Goal: Information Seeking & Learning: Learn about a topic

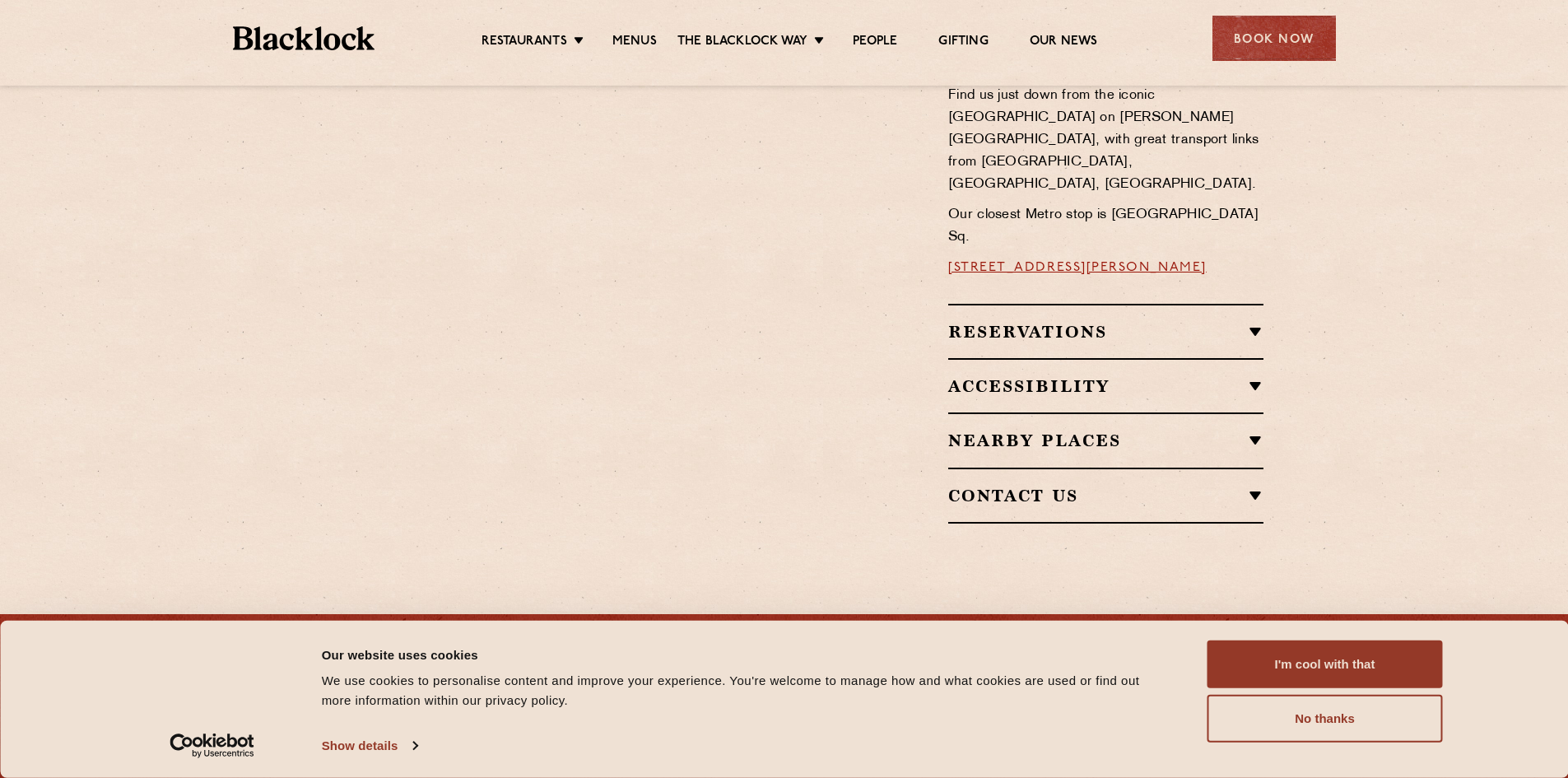
scroll to position [1151, 0]
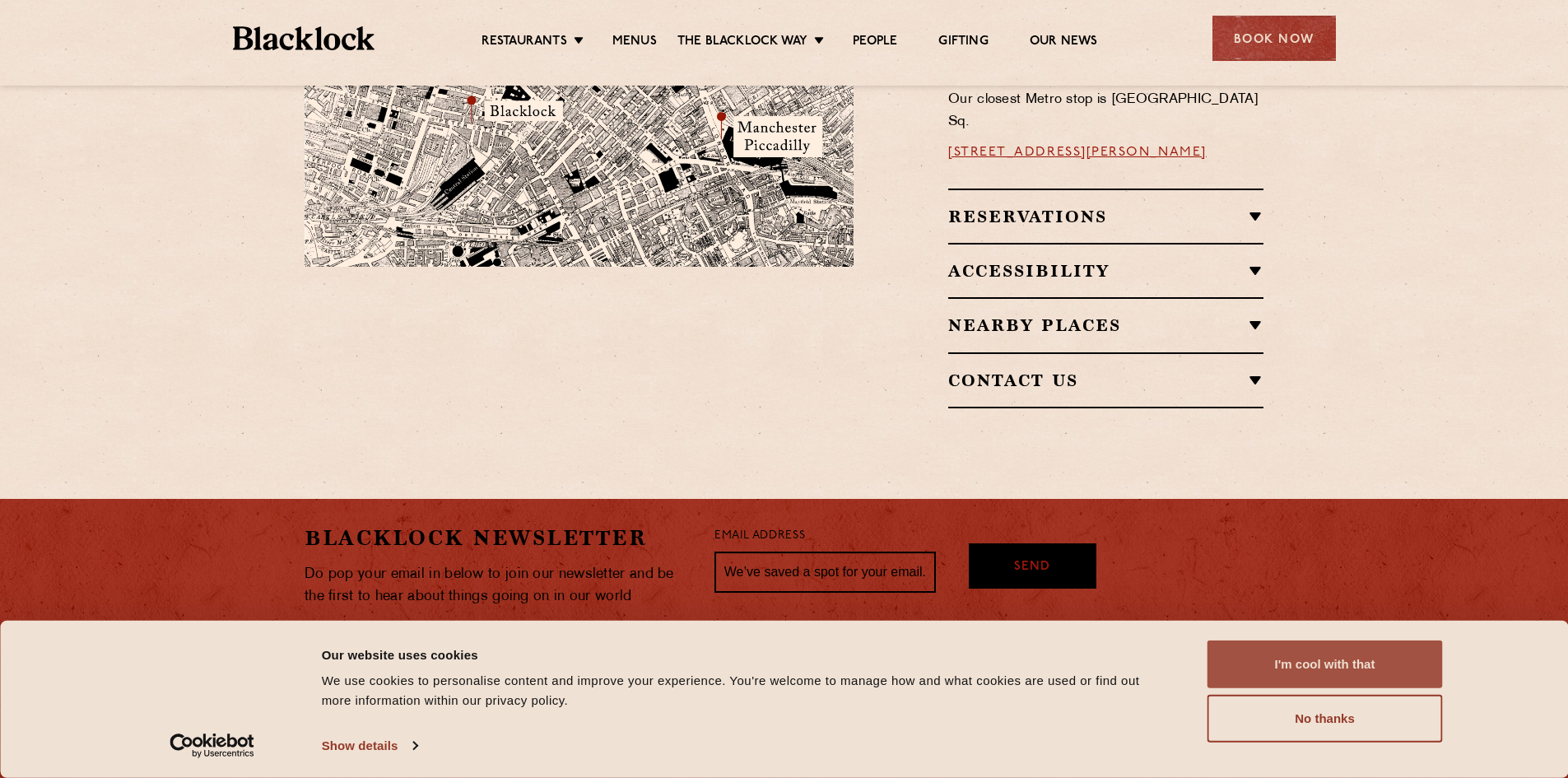
click at [1345, 667] on button "I'm cool with that" at bounding box center [1326, 664] width 235 height 48
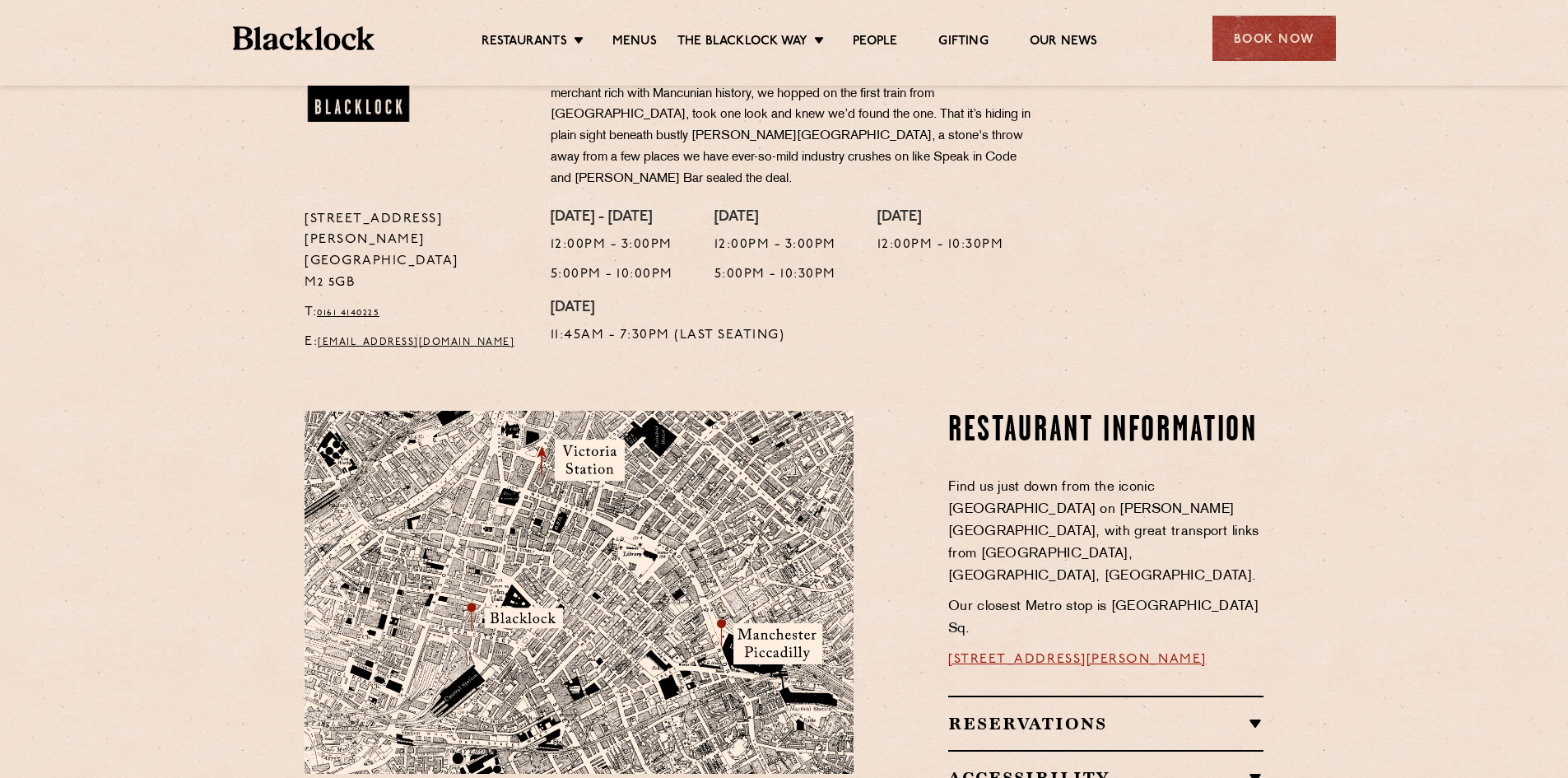
scroll to position [739, 0]
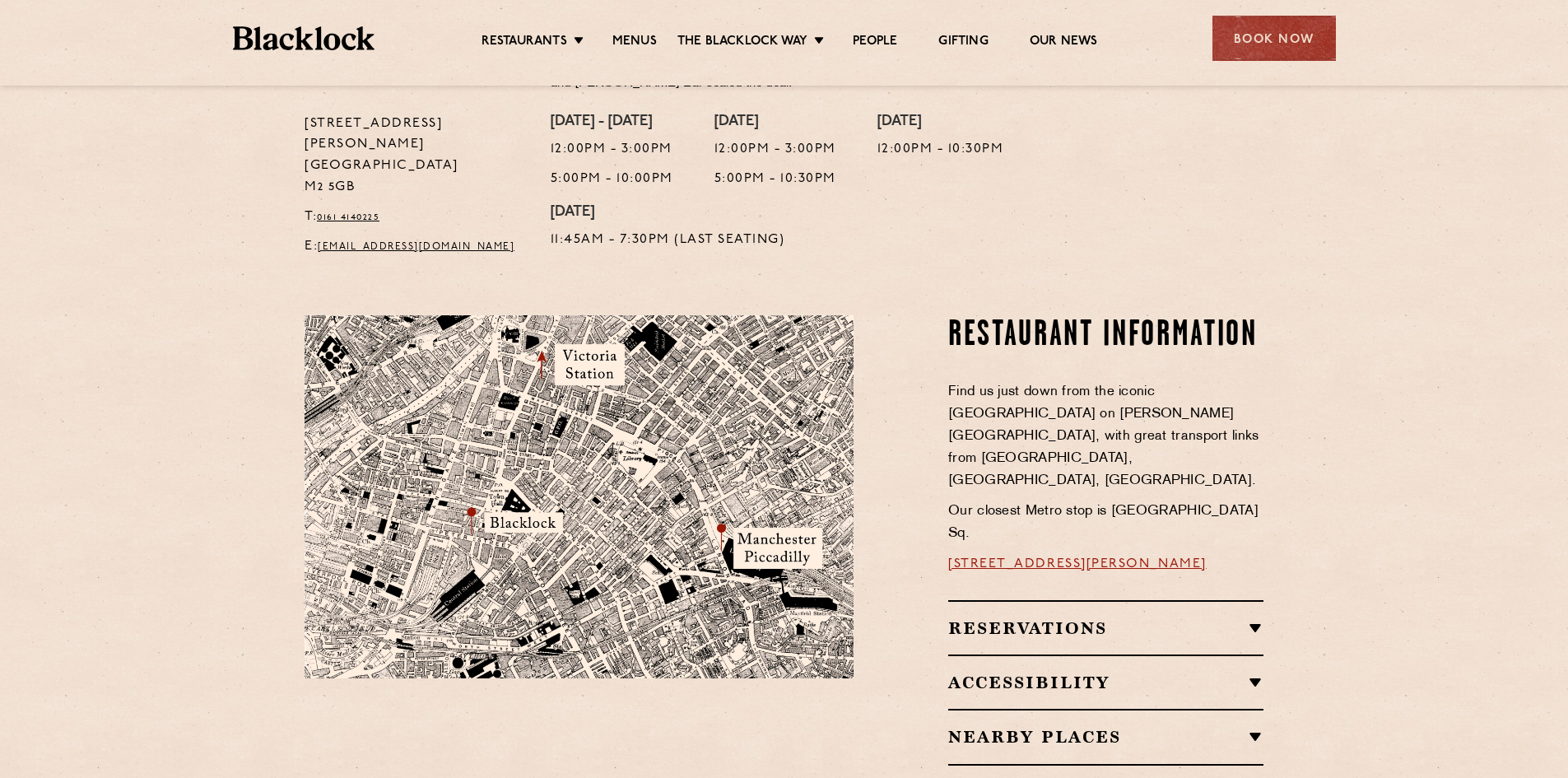
click at [1255, 618] on h2 "Reservations" at bounding box center [1106, 628] width 315 height 20
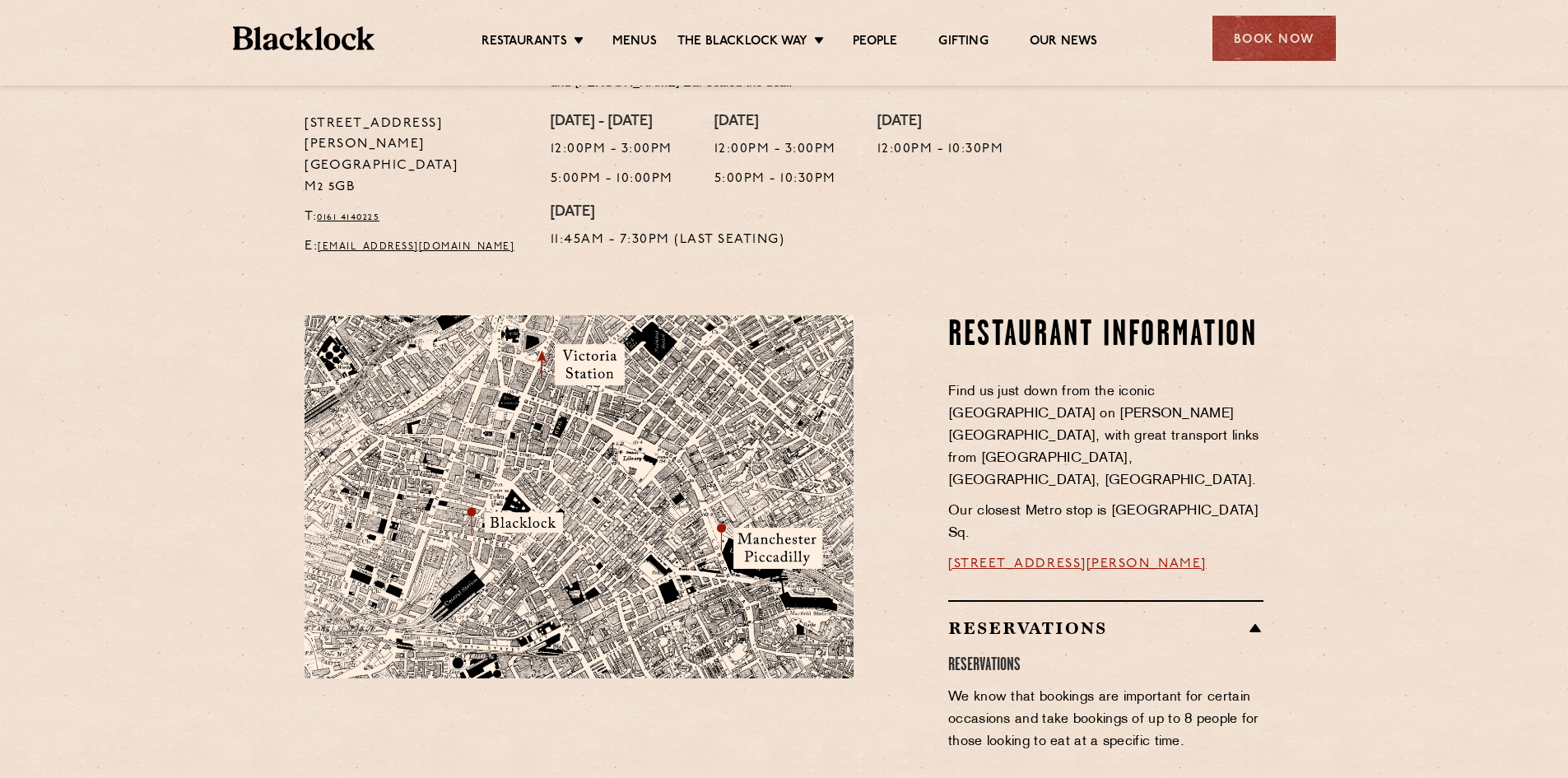
scroll to position [245, 0]
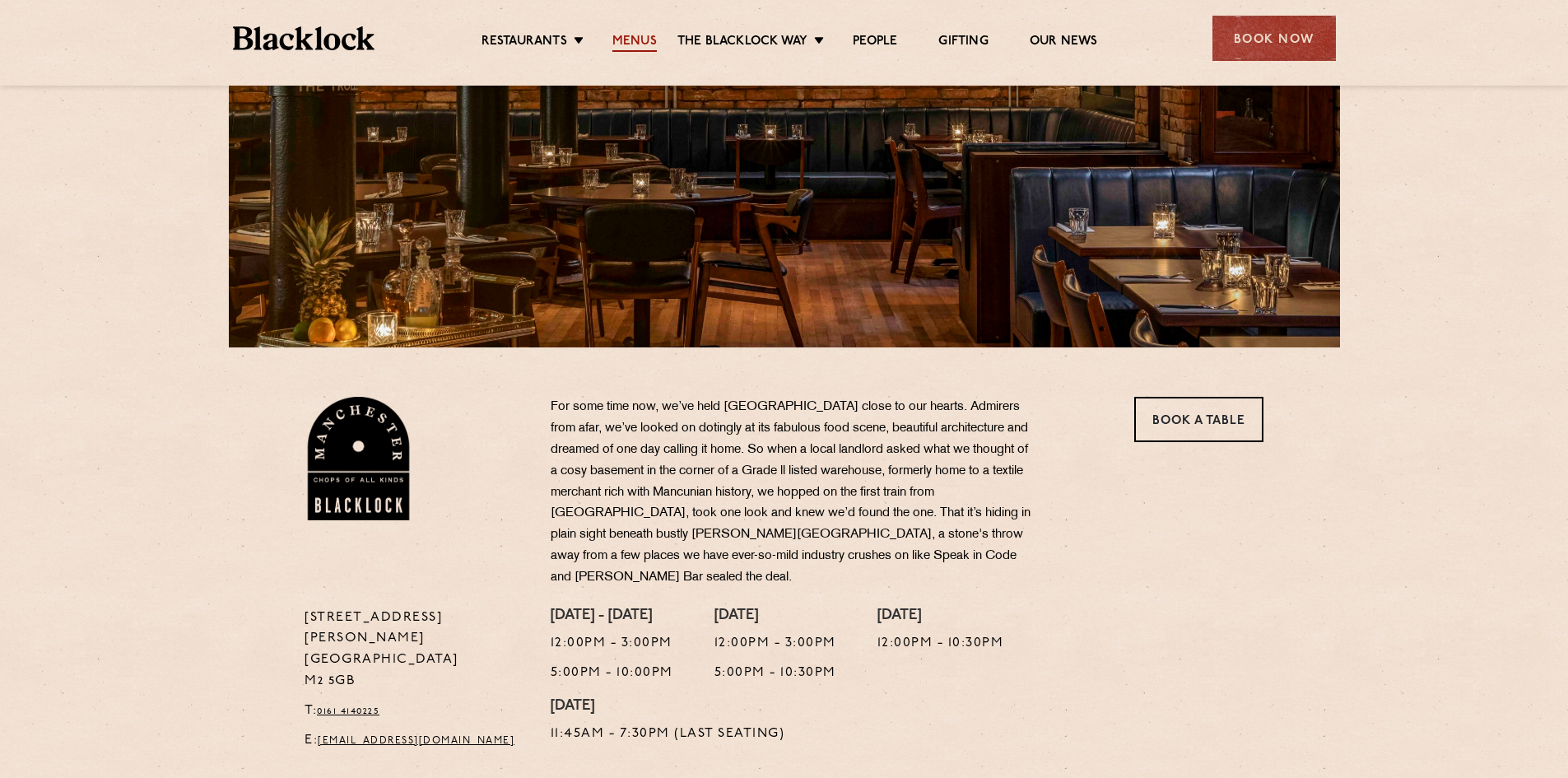
click at [648, 46] on link "Menus" at bounding box center [634, 43] width 44 height 18
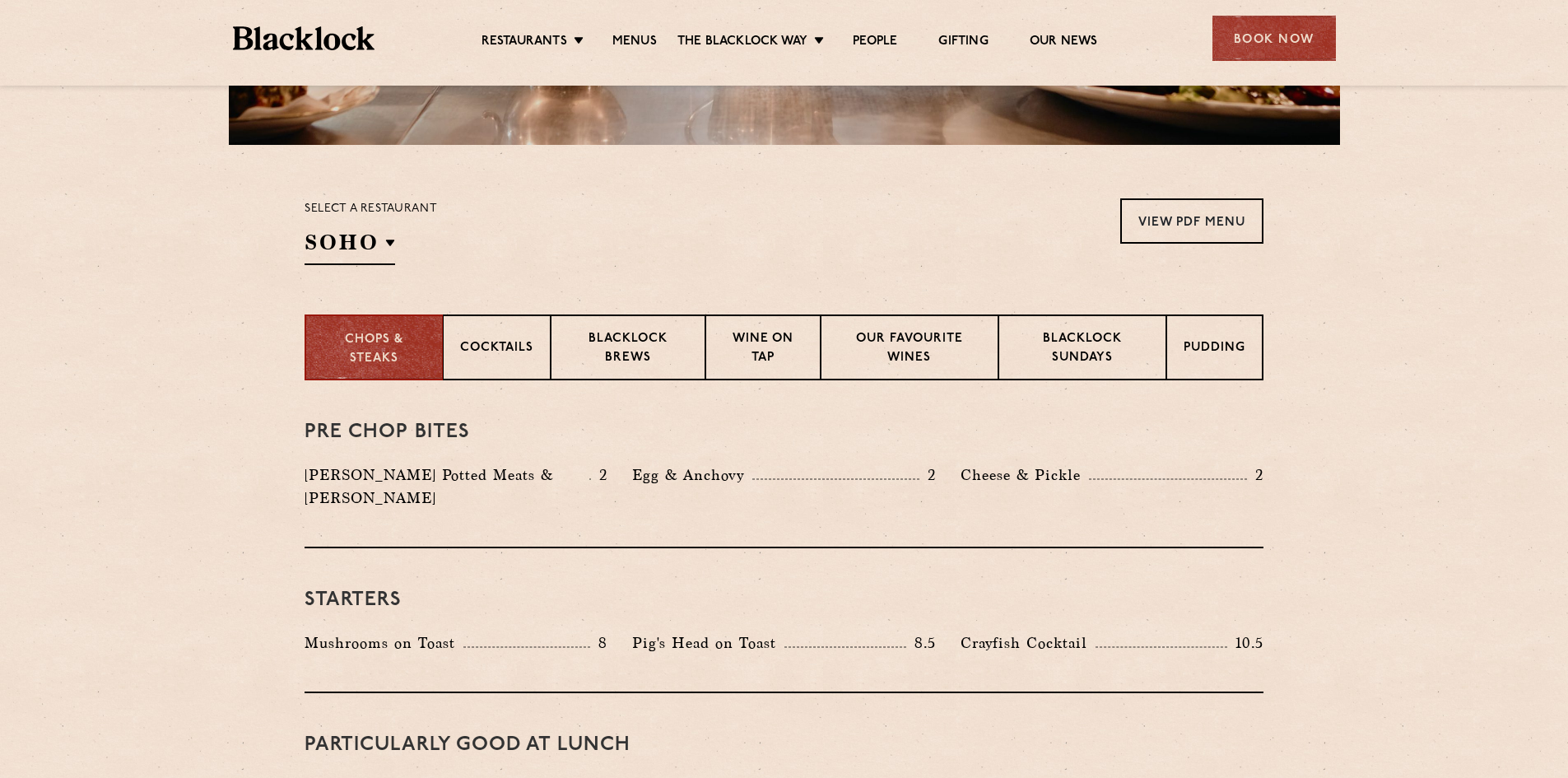
scroll to position [576, 0]
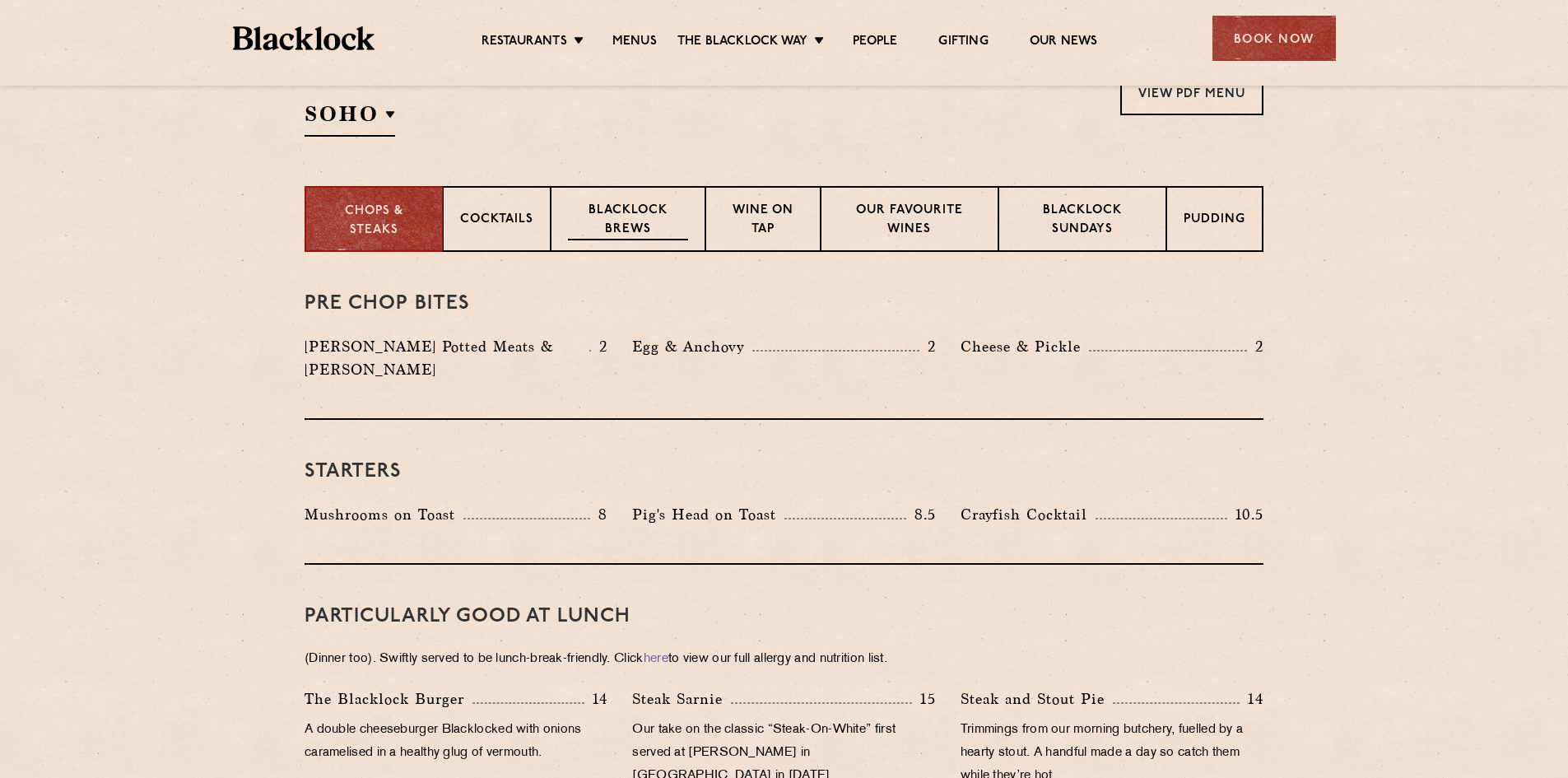
click at [661, 215] on p "Blacklock Brews" at bounding box center [628, 221] width 120 height 39
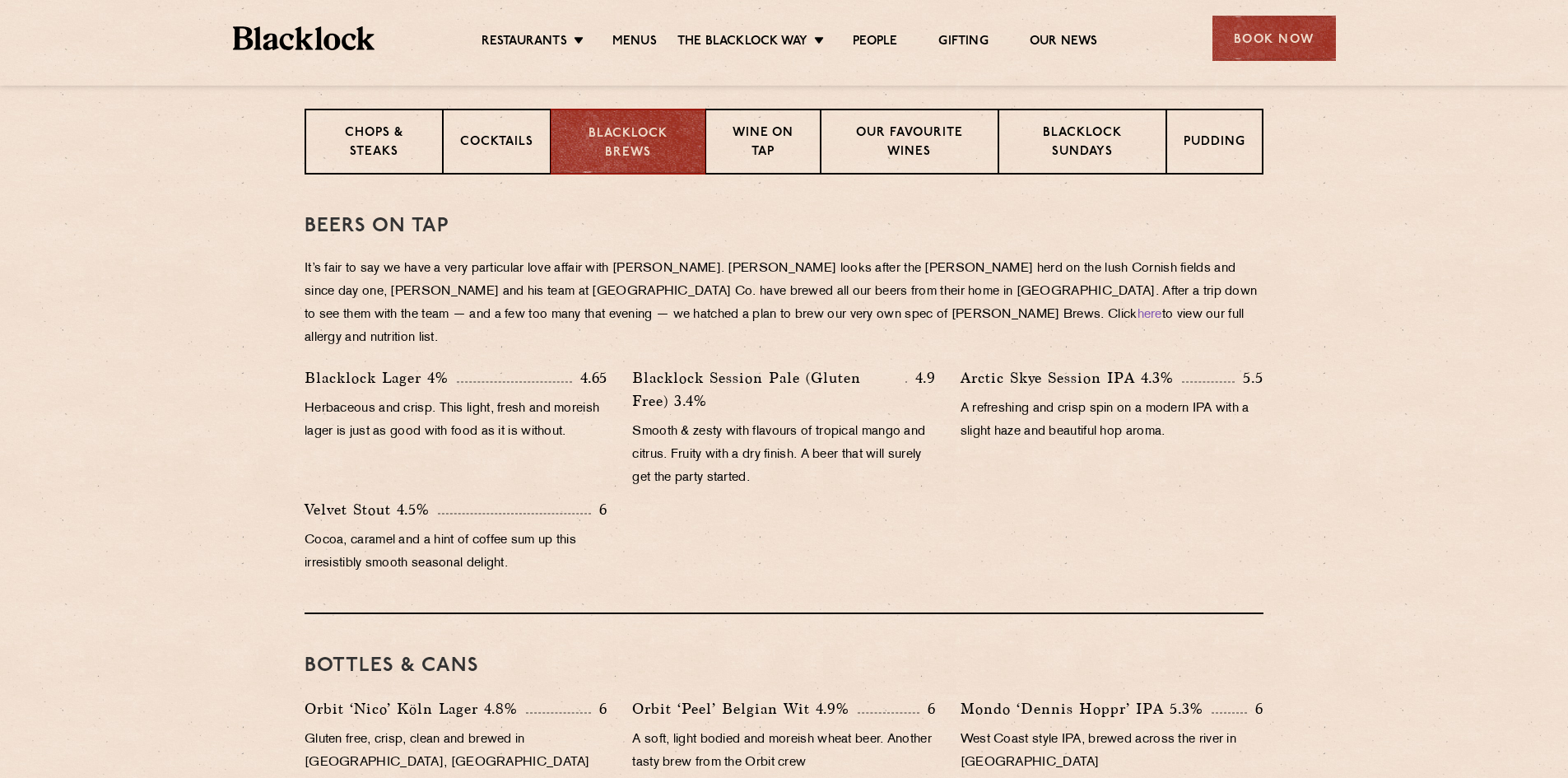
scroll to position [412, 0]
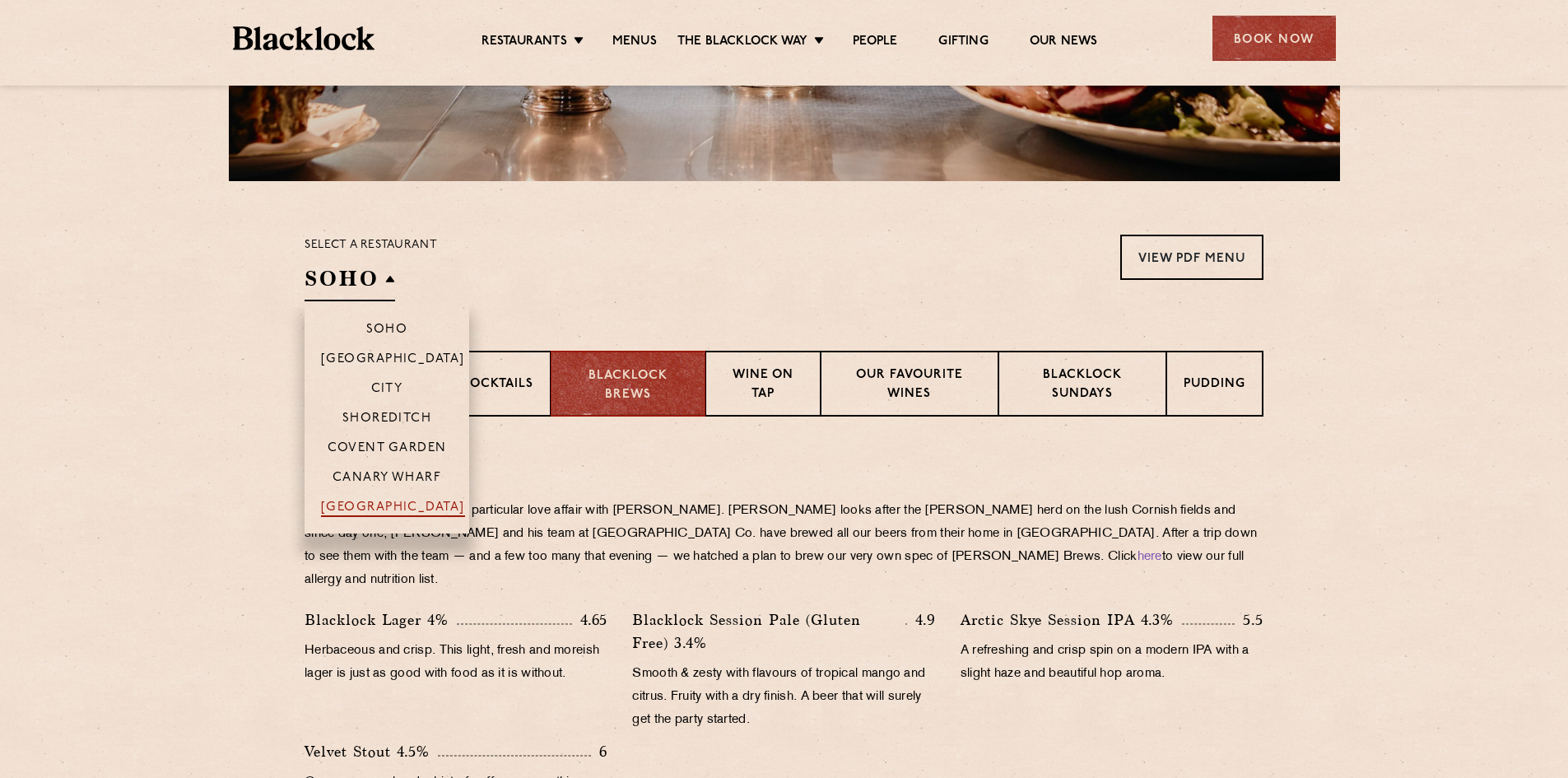
click at [384, 507] on p "[GEOGRAPHIC_DATA]" at bounding box center [393, 508] width 144 height 16
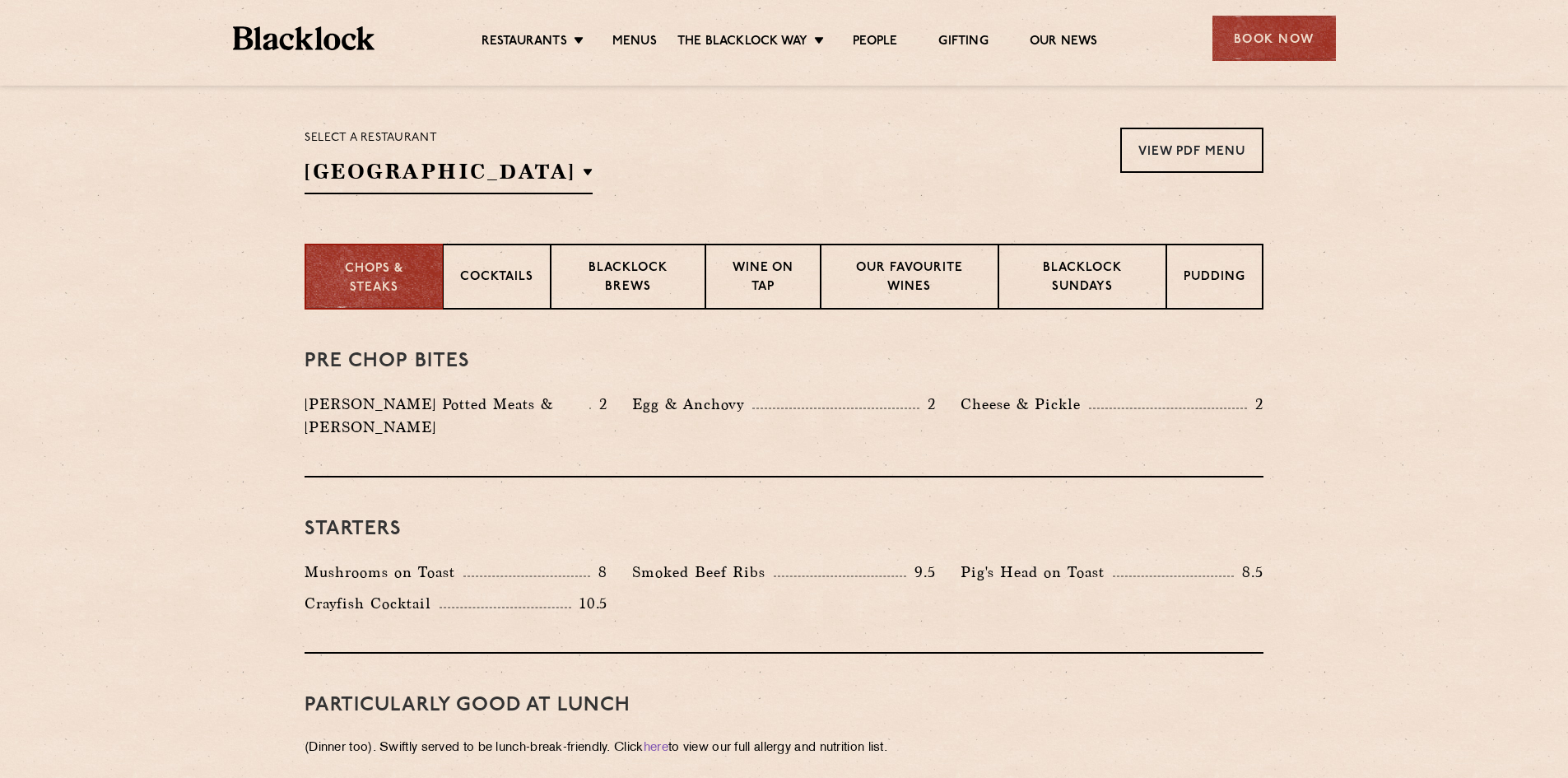
scroll to position [247, 0]
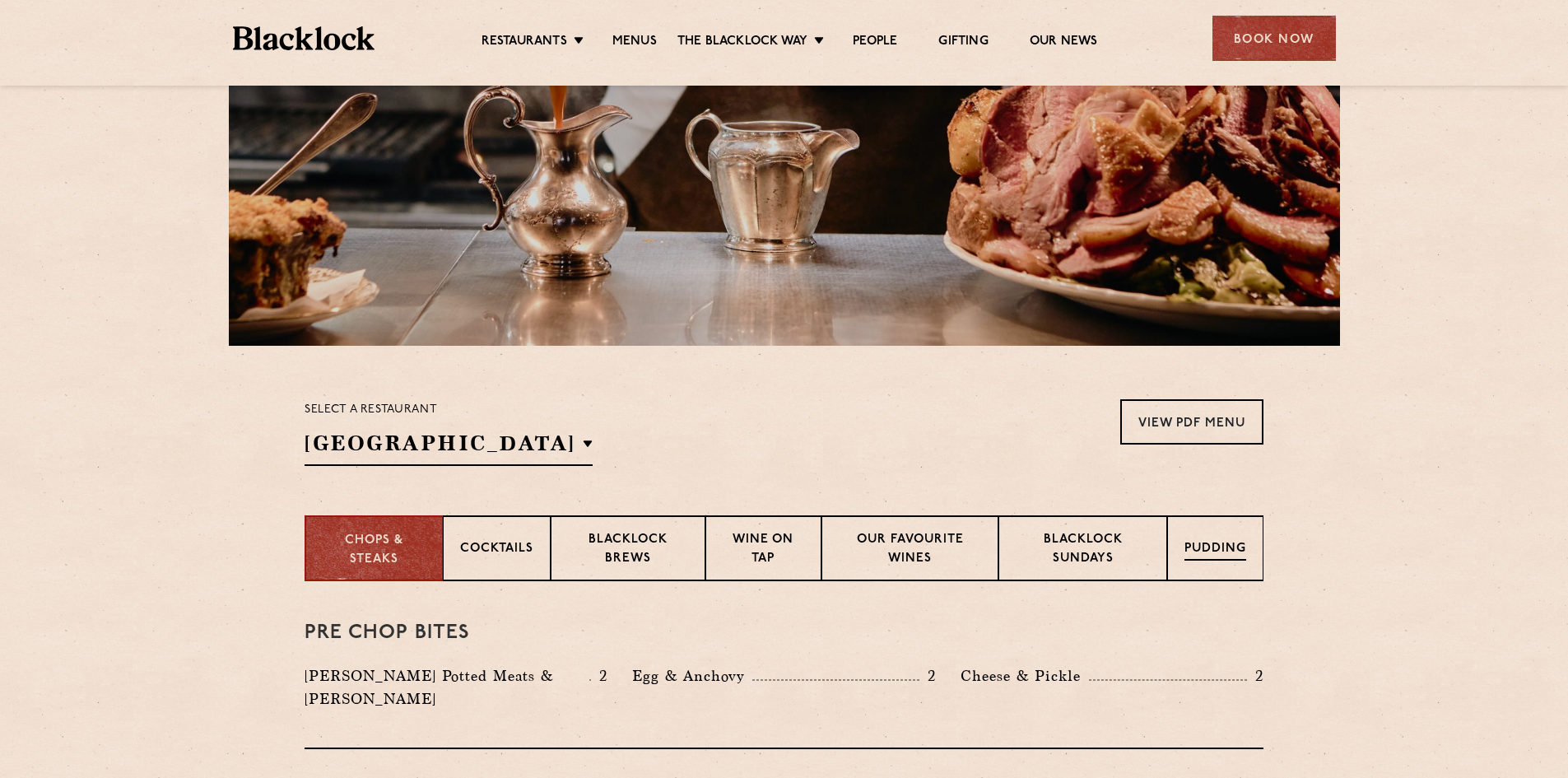
click at [1210, 557] on p "Pudding" at bounding box center [1215, 550] width 62 height 21
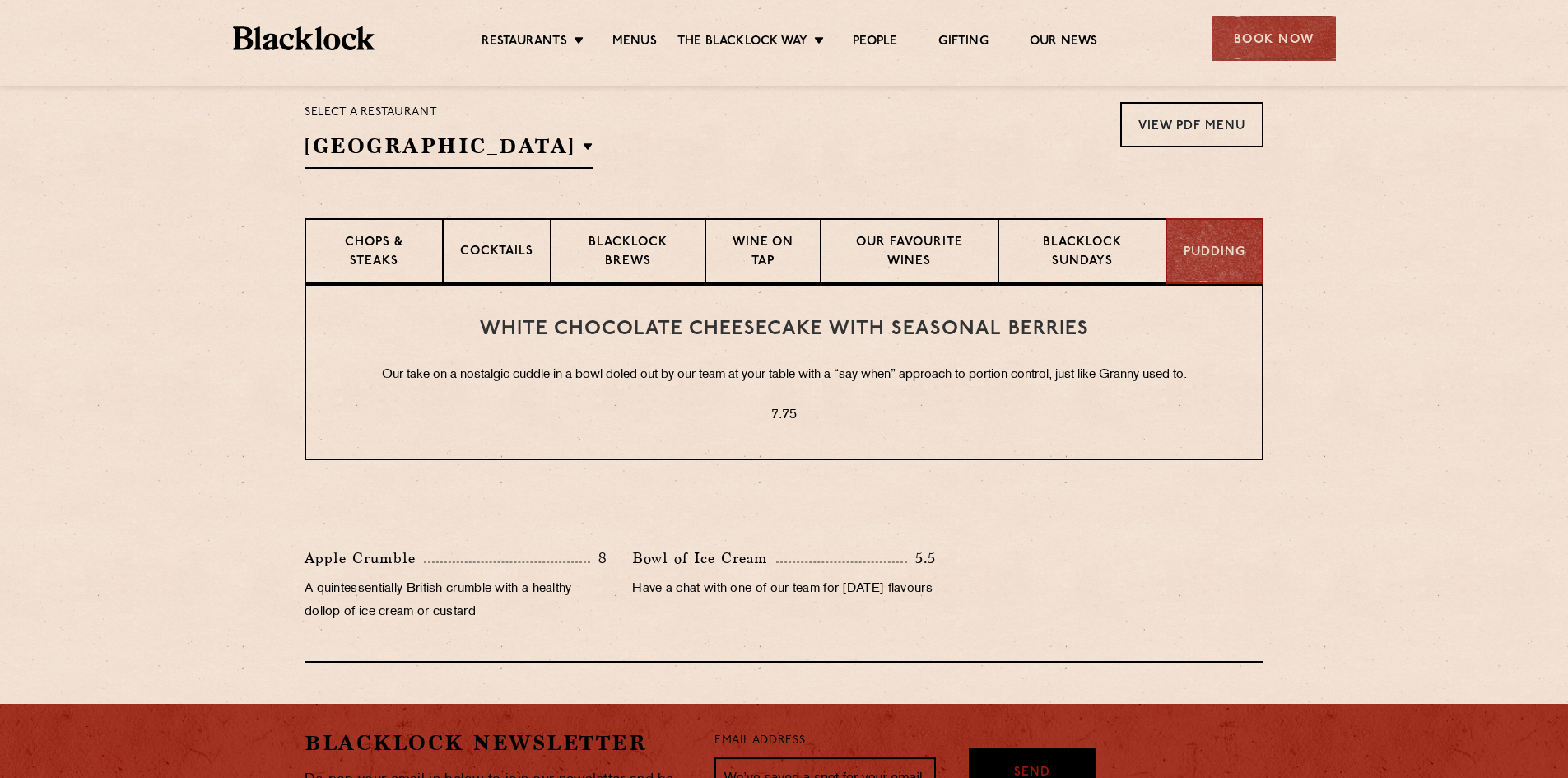
scroll to position [659, 0]
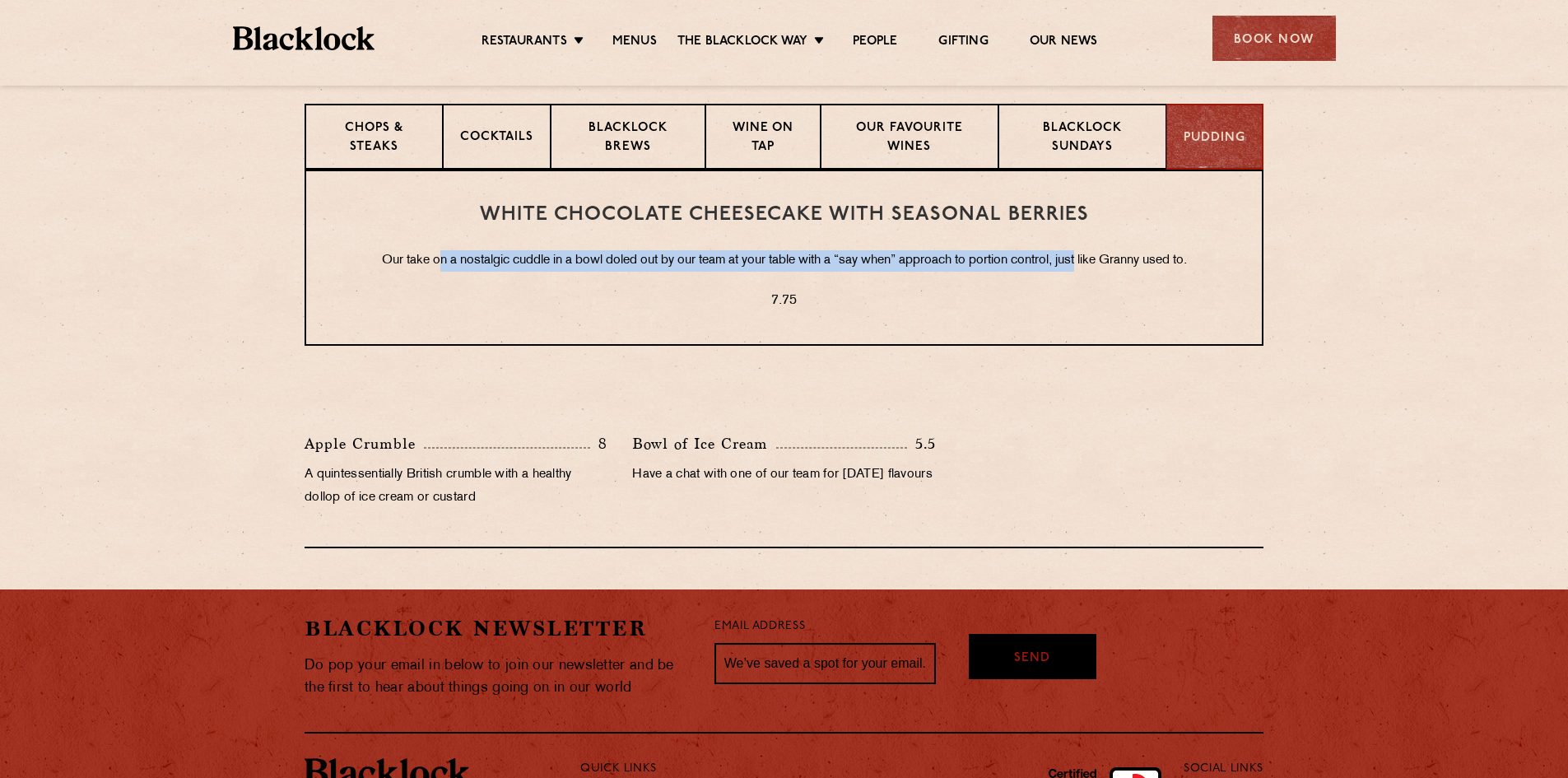
drag, startPoint x: 433, startPoint y: 260, endPoint x: 1081, endPoint y: 266, distance: 648.0
click at [1081, 266] on p "Our take on a nostalgic cuddle in a bowl doled out by our team at your table wi…" at bounding box center [784, 261] width 889 height 22
drag, startPoint x: 1145, startPoint y: 261, endPoint x: 406, endPoint y: 261, distance: 739.0
click at [406, 261] on p "Our take on a nostalgic cuddle in a bowl doled out by our team at your table wi…" at bounding box center [784, 261] width 889 height 22
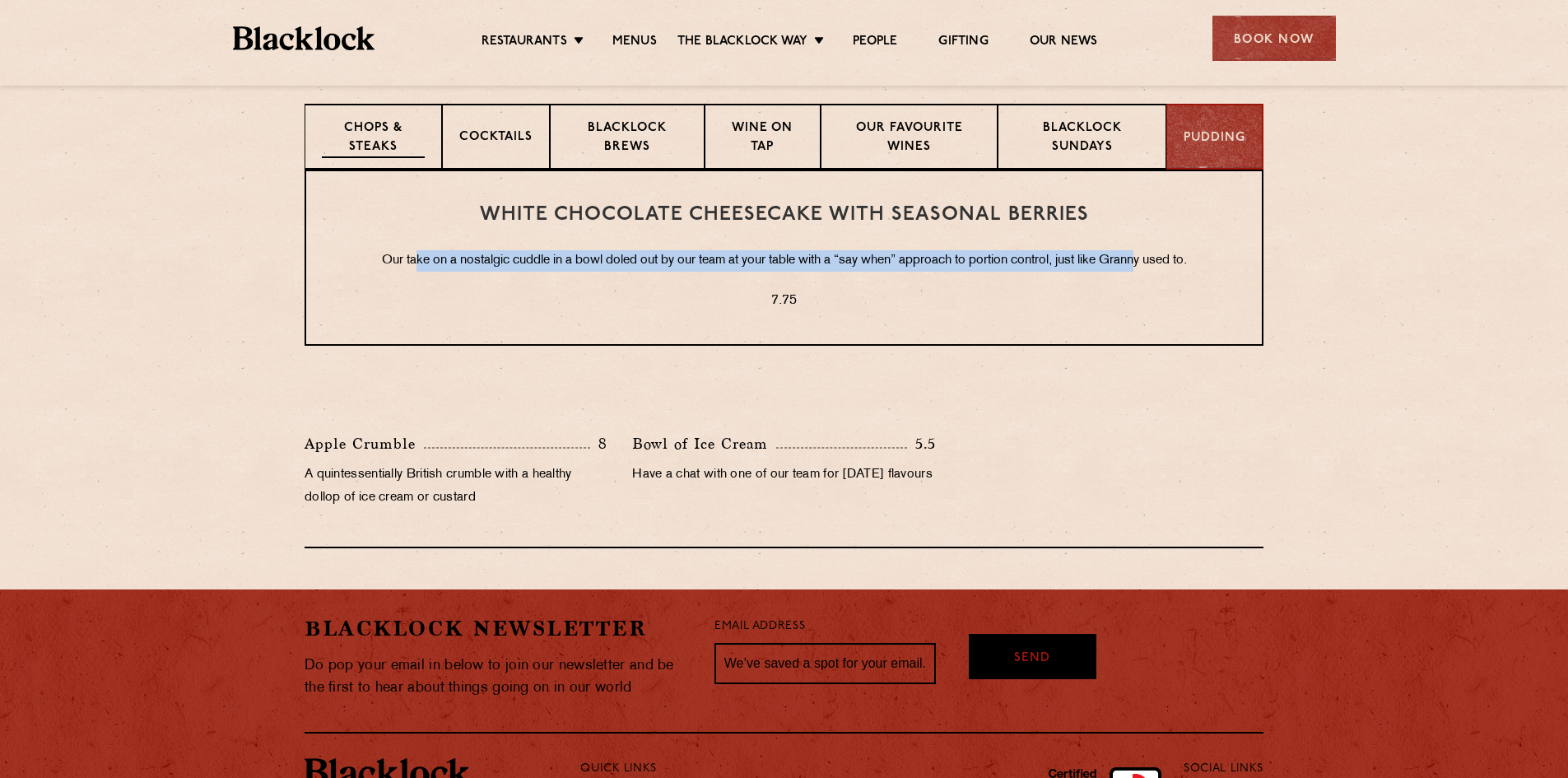
click at [377, 141] on p "Chops & Steaks" at bounding box center [374, 138] width 103 height 39
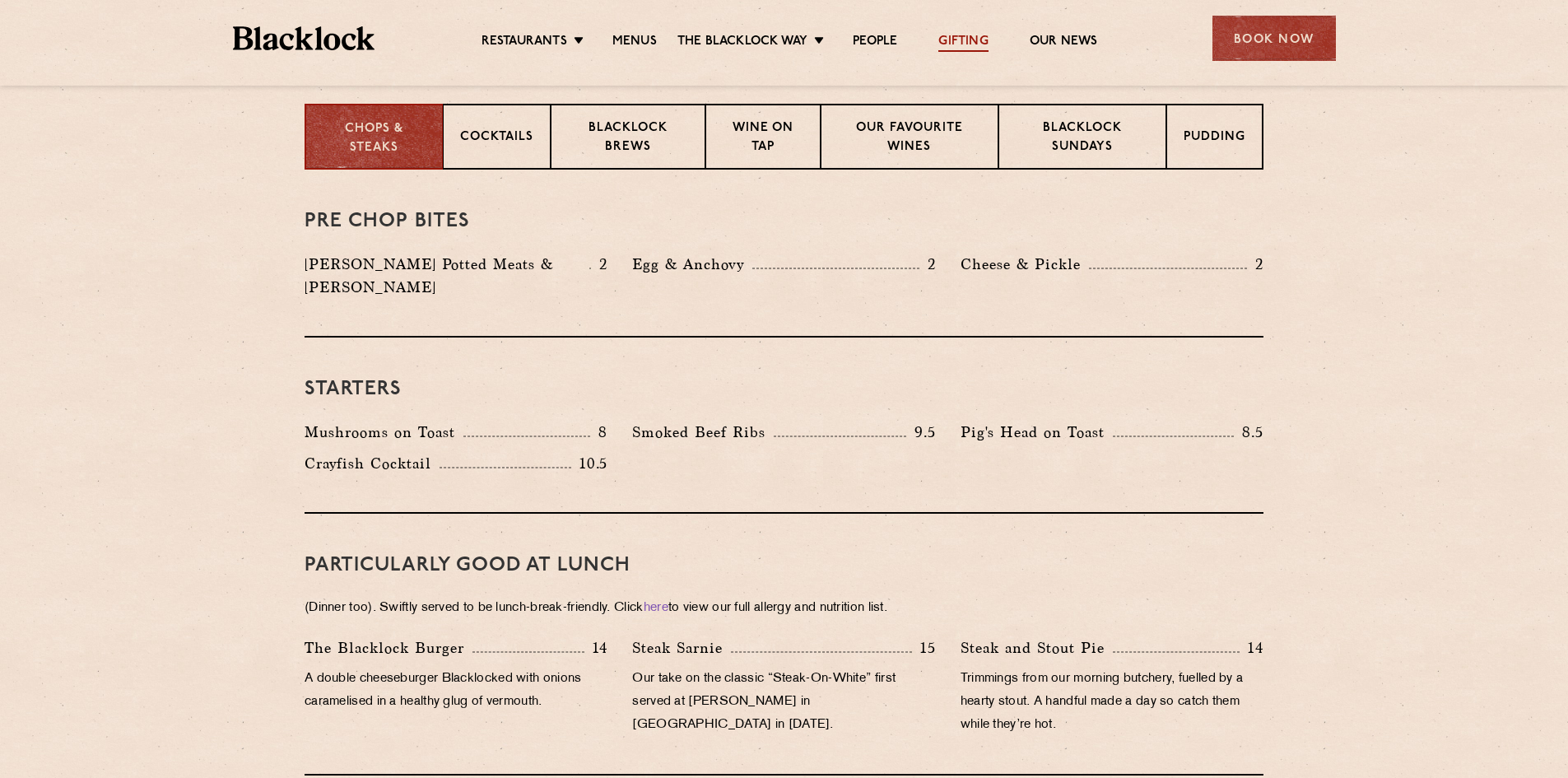
click at [970, 40] on link "Gifting" at bounding box center [963, 43] width 50 height 18
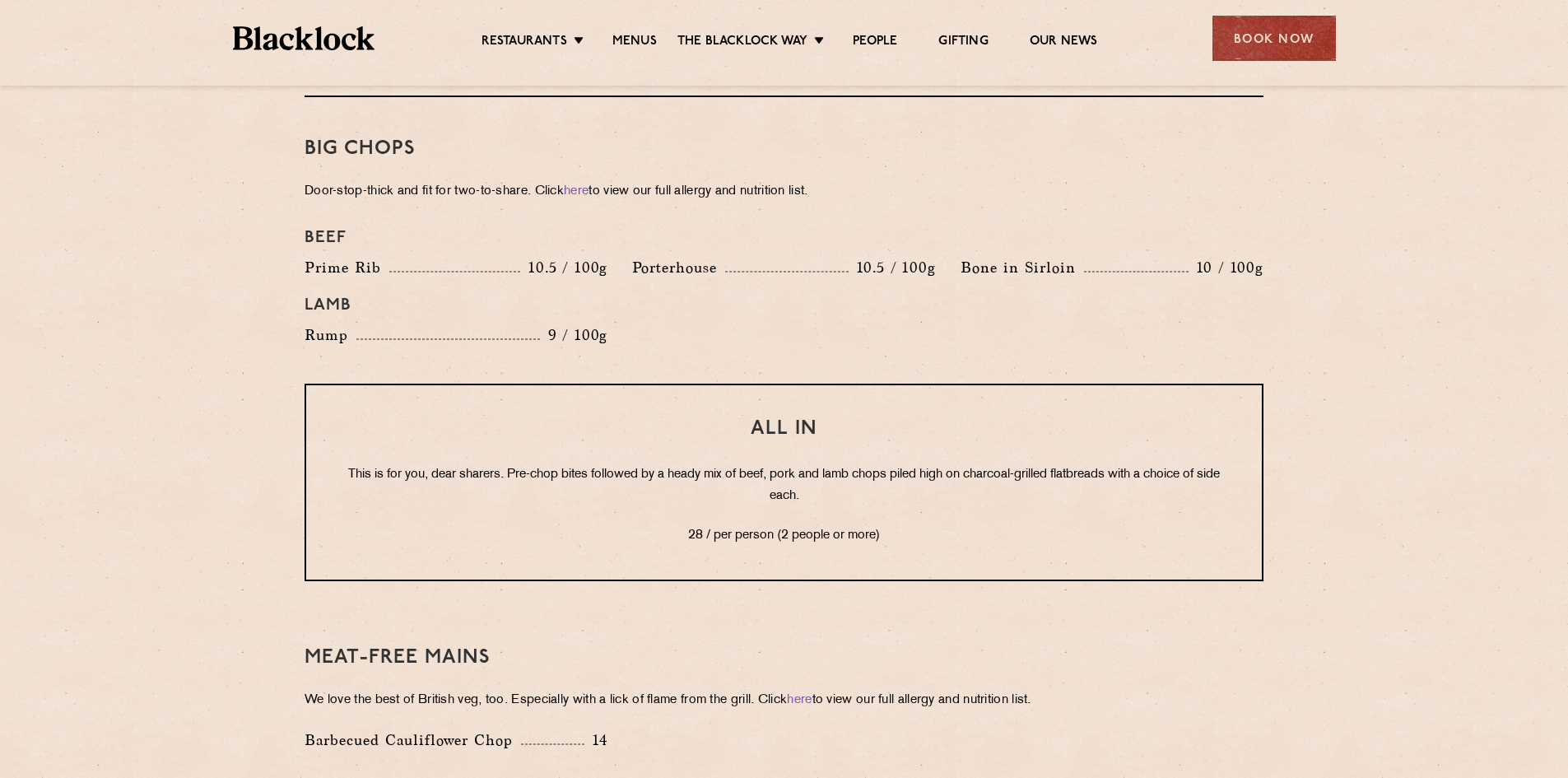
scroll to position [1975, 0]
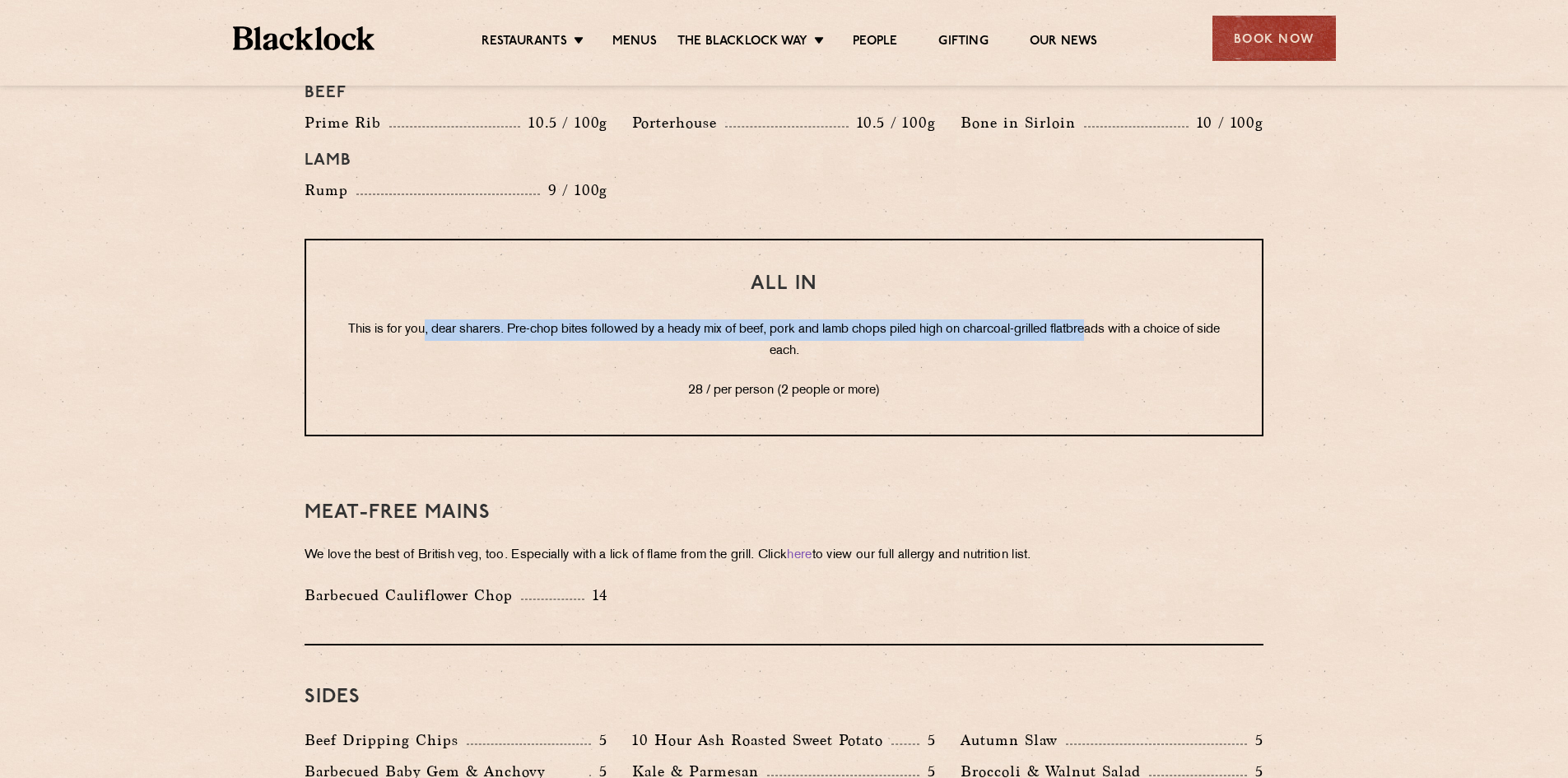
drag, startPoint x: 430, startPoint y: 306, endPoint x: 1102, endPoint y: 306, distance: 672.0
click at [1102, 319] on p "This is for you, dear sharers. Pre-chop bites followed by a heady mix of beef, …" at bounding box center [784, 340] width 889 height 43
drag, startPoint x: 1203, startPoint y: 313, endPoint x: 420, endPoint y: 306, distance: 783.0
click at [420, 319] on p "This is for you, dear sharers. Pre-chop bites followed by a heady mix of beef, …" at bounding box center [784, 340] width 889 height 43
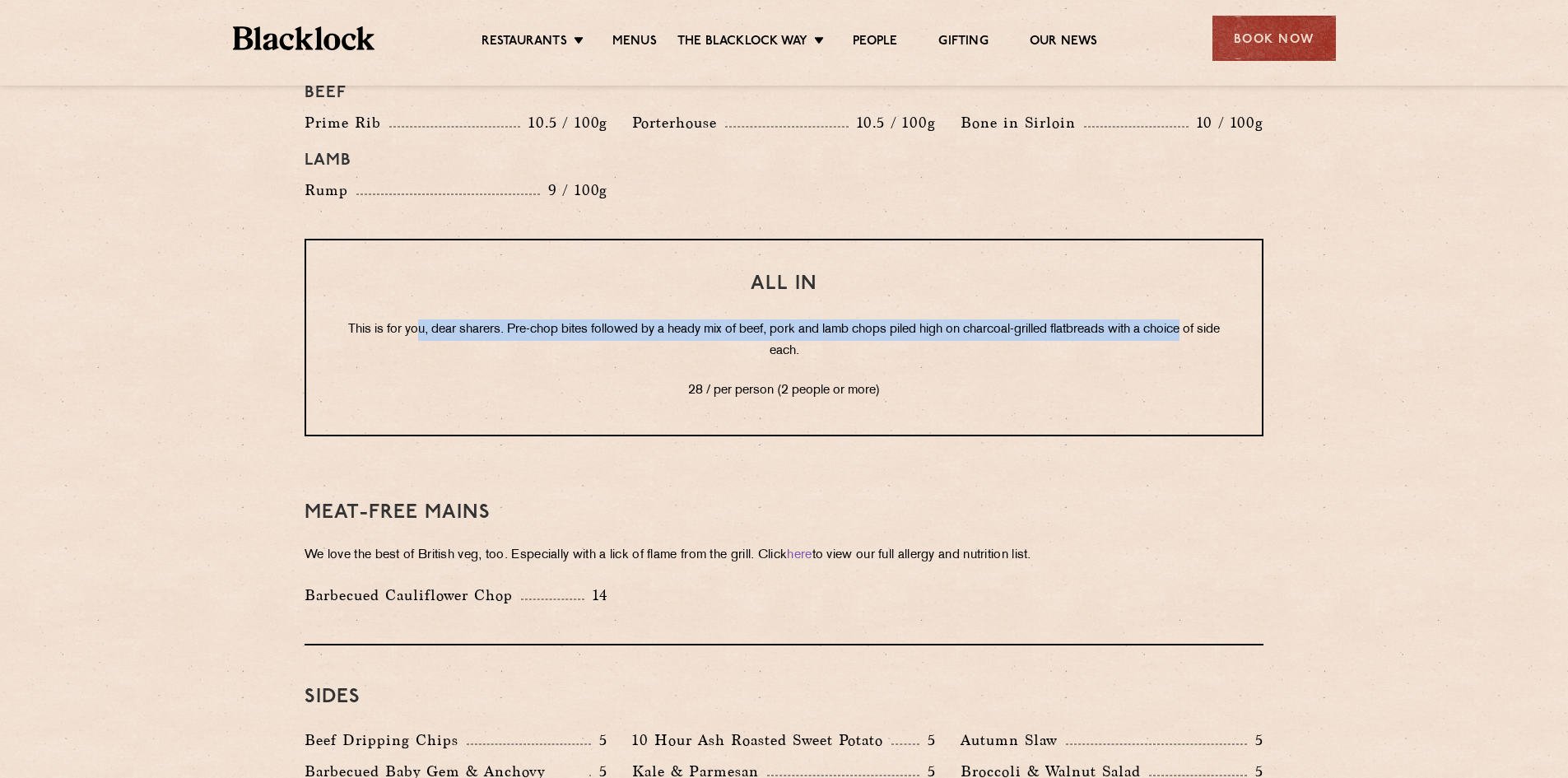
click at [420, 319] on p "This is for you, dear sharers. Pre-chop bites followed by a heady mix of beef, …" at bounding box center [784, 340] width 889 height 43
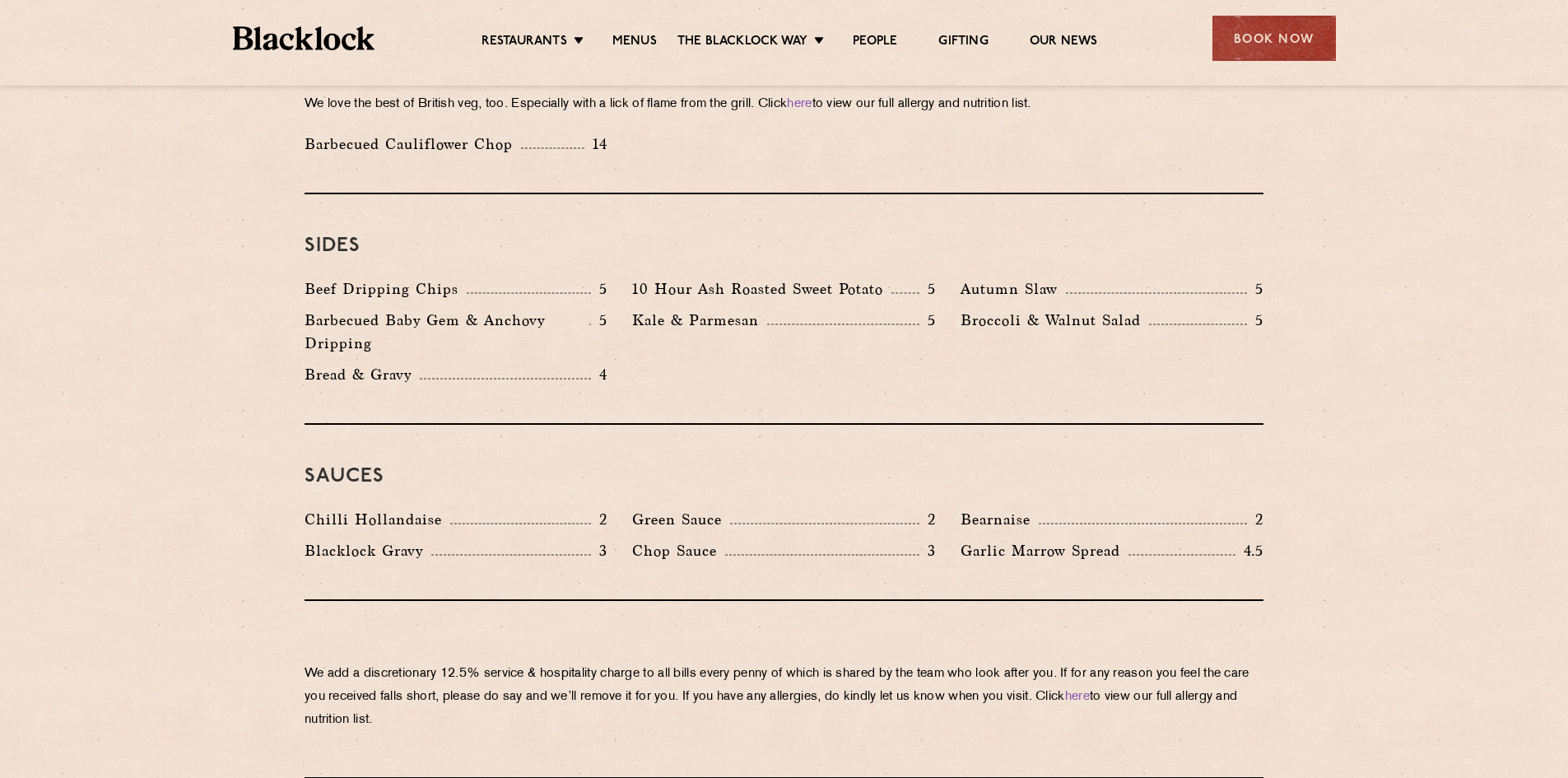
scroll to position [2469, 0]
